Goal: Transaction & Acquisition: Book appointment/travel/reservation

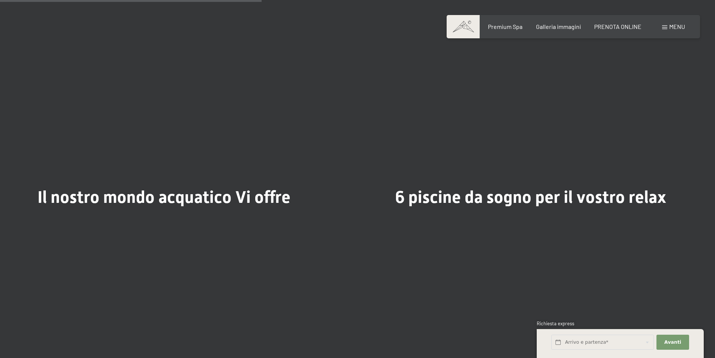
scroll to position [2128, 0]
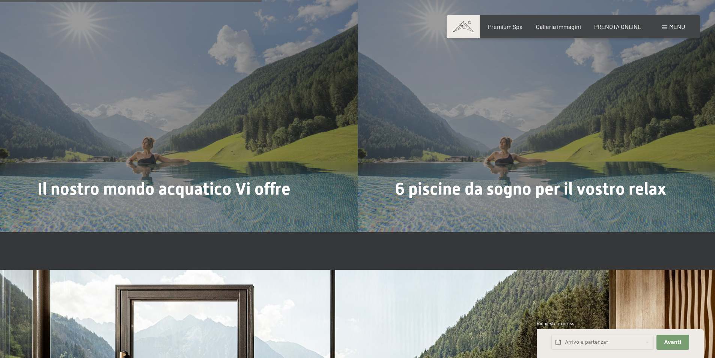
click at [670, 27] on span "Menu" at bounding box center [678, 26] width 16 height 7
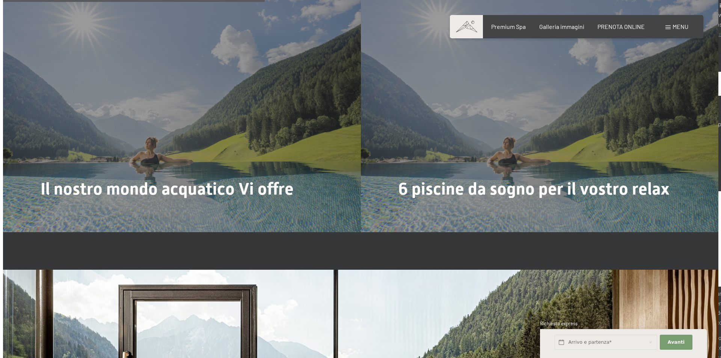
scroll to position [2136, 0]
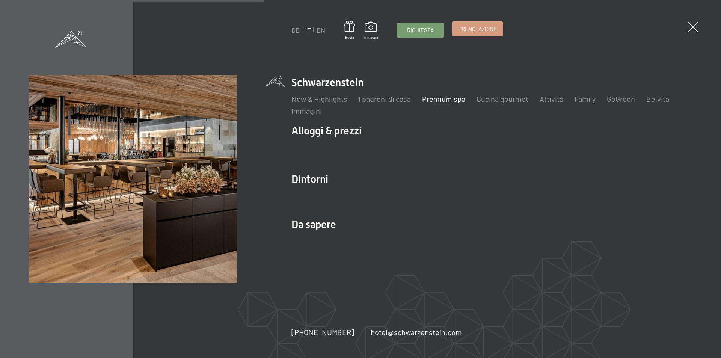
click at [494, 31] on span "Prenotazione" at bounding box center [477, 29] width 39 height 8
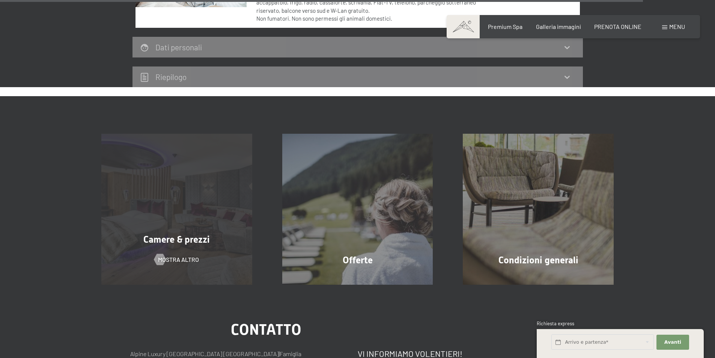
scroll to position [2344, 0]
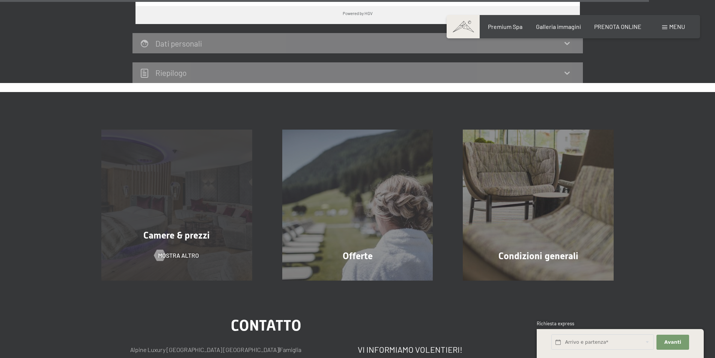
click at [174, 176] on div "Camere & prezzi mostra altro" at bounding box center [176, 205] width 181 height 151
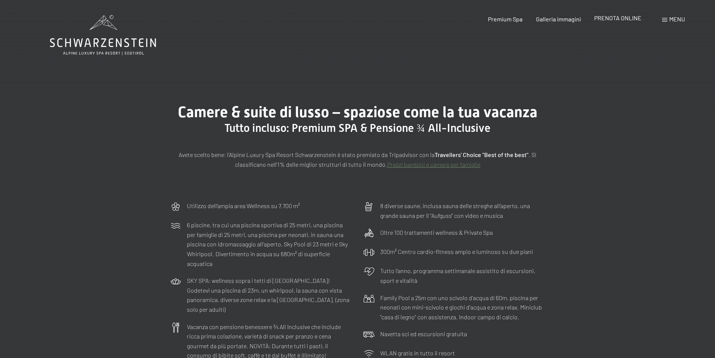
click at [637, 20] on span "PRENOTA ONLINE" at bounding box center [618, 17] width 47 height 7
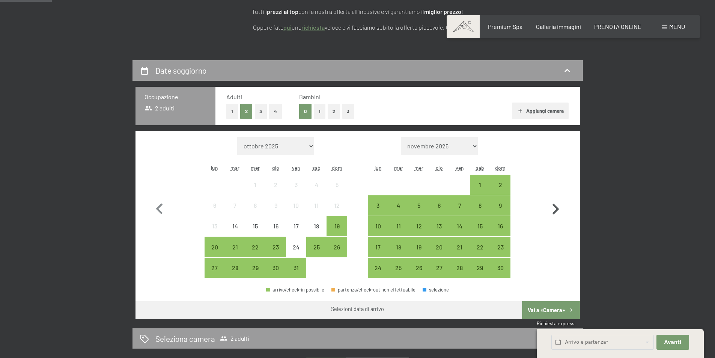
click at [552, 210] on icon "button" at bounding box center [556, 209] width 22 height 22
select select "[DATE]"
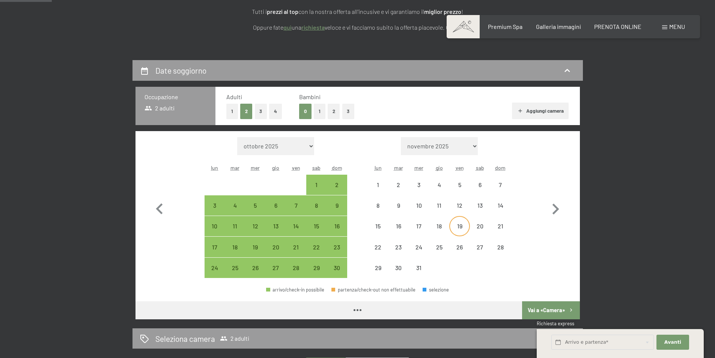
select select "[DATE]"
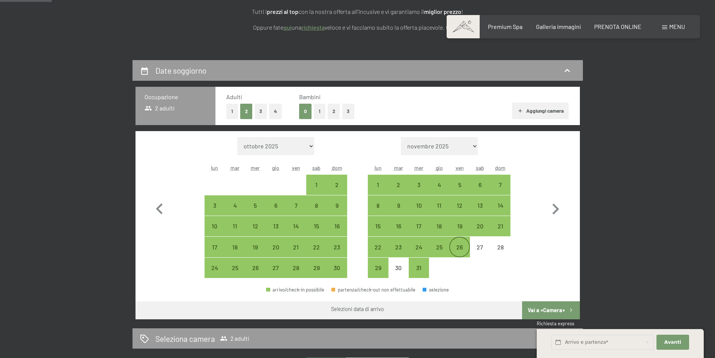
click at [454, 250] on div "26" at bounding box center [459, 253] width 19 height 19
select select "[DATE]"
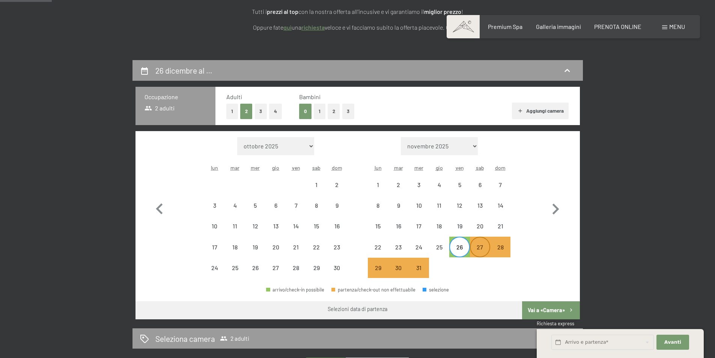
click at [480, 250] on div "27" at bounding box center [480, 253] width 19 height 19
select select "[DATE]"
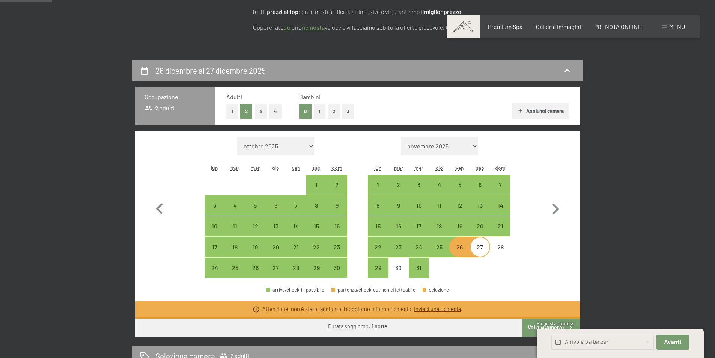
click at [492, 289] on div "arrivo/check-in possibile partenza/check-out non effettuabile selezione" at bounding box center [358, 292] width 445 height 17
drag, startPoint x: 441, startPoint y: 246, endPoint x: 445, endPoint y: 249, distance: 4.6
click at [441, 247] on div "25" at bounding box center [439, 253] width 19 height 19
select select "[DATE]"
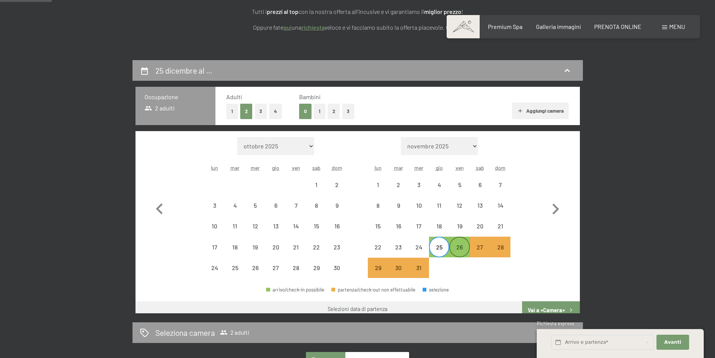
click at [456, 249] on div "26" at bounding box center [459, 253] width 19 height 19
select select "[DATE]"
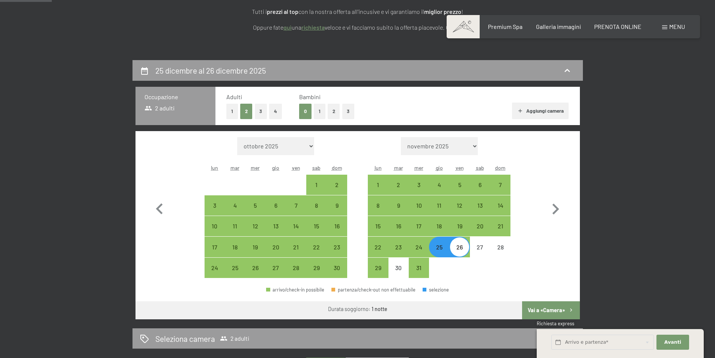
drag, startPoint x: 548, startPoint y: 311, endPoint x: 539, endPoint y: 305, distance: 10.1
click at [548, 311] on button "Vai a «Camera»" at bounding box center [550, 310] width 57 height 18
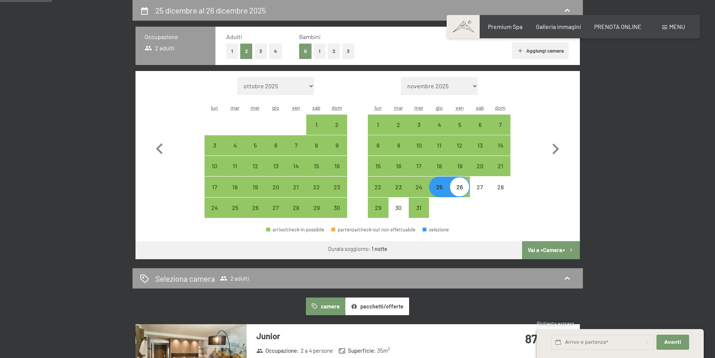
select select "[DATE]"
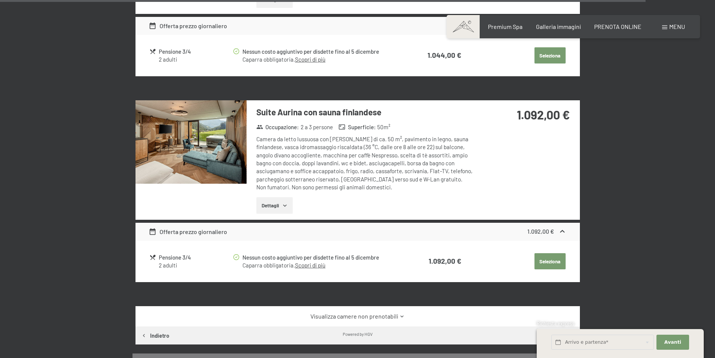
scroll to position [1979, 0]
